Goal: Task Accomplishment & Management: Manage account settings

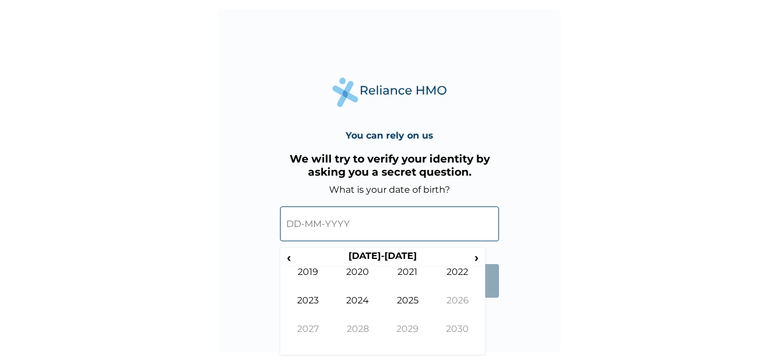
click at [294, 229] on input "text" at bounding box center [389, 223] width 219 height 35
click at [287, 258] on span "‹" at bounding box center [289, 257] width 12 height 14
click at [285, 227] on input "text" at bounding box center [389, 223] width 219 height 35
click at [290, 255] on span "‹" at bounding box center [289, 257] width 12 height 14
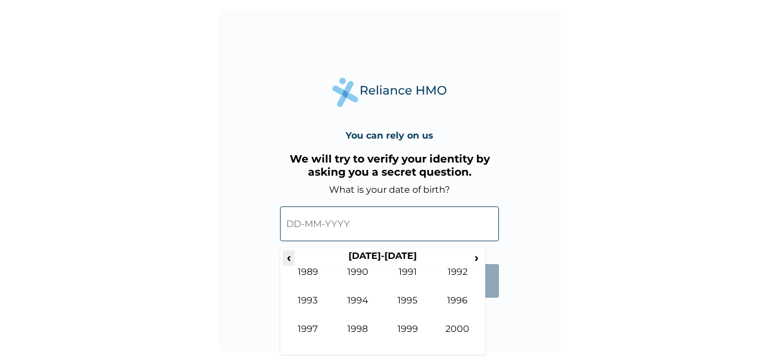
click at [290, 255] on span "‹" at bounding box center [289, 257] width 12 height 14
click at [477, 257] on span "›" at bounding box center [476, 257] width 13 height 14
click at [403, 278] on td "1981" at bounding box center [408, 280] width 50 height 29
click at [312, 330] on td "Sep" at bounding box center [308, 337] width 50 height 29
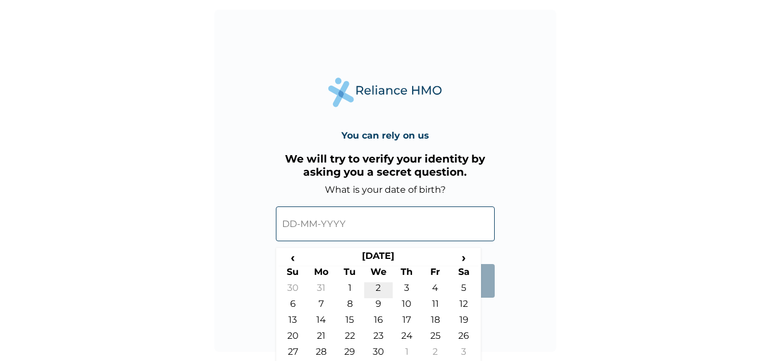
click at [375, 286] on td "2" at bounding box center [378, 290] width 29 height 16
type input "02-09-1981"
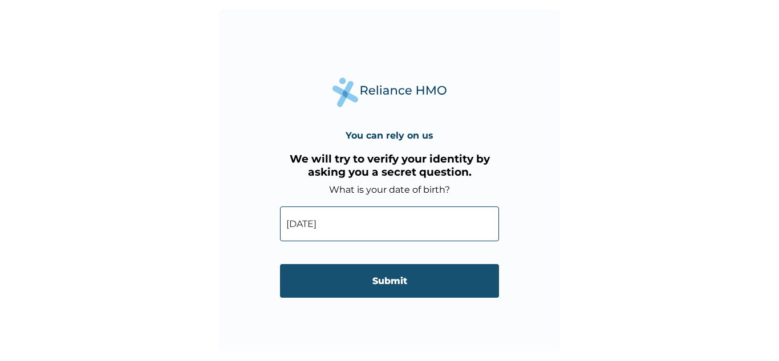
click at [376, 288] on input "Submit" at bounding box center [389, 281] width 219 height 34
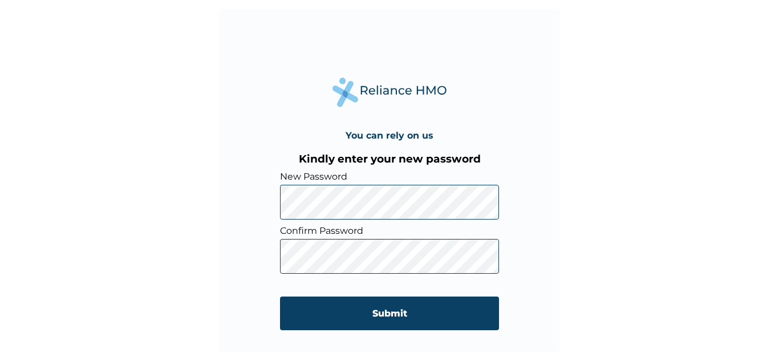
click at [404, 319] on input "Submit" at bounding box center [389, 313] width 219 height 34
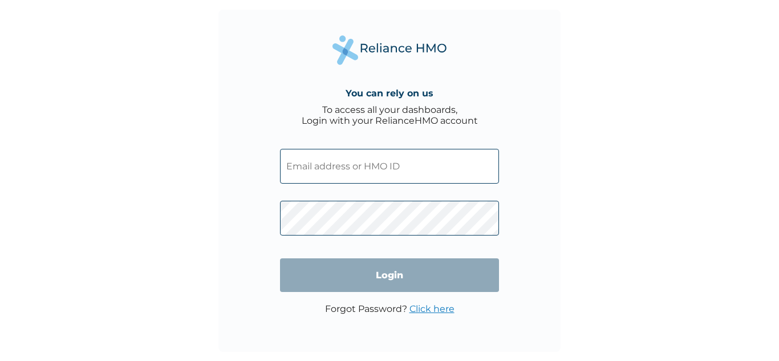
click at [373, 167] on input "text" at bounding box center [389, 166] width 219 height 35
type input "n.ndiche@qlifefamilyclinic.com"
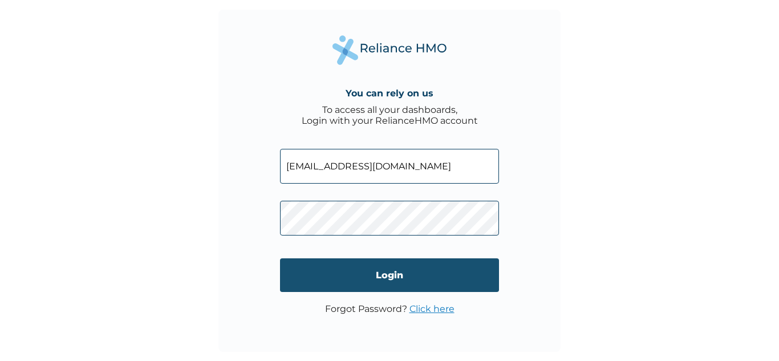
click at [387, 269] on input "Login" at bounding box center [389, 275] width 219 height 34
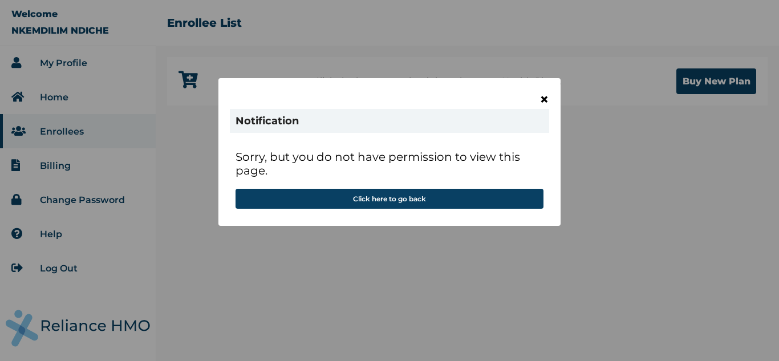
click at [546, 100] on span "×" at bounding box center [544, 99] width 10 height 19
